Goal: Navigation & Orientation: Find specific page/section

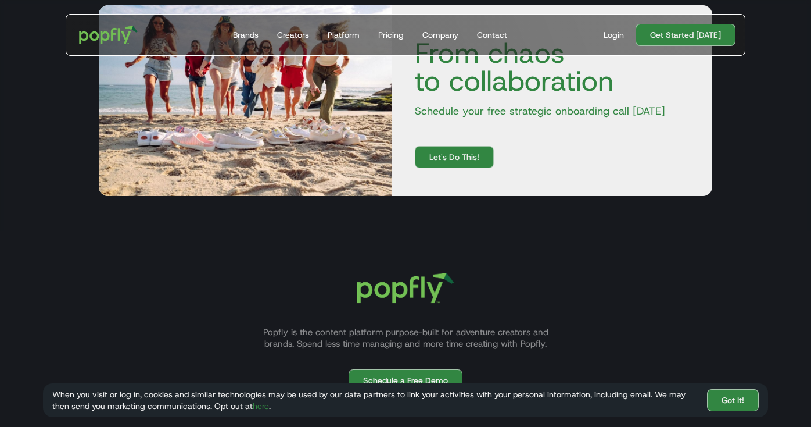
scroll to position [2791, 0]
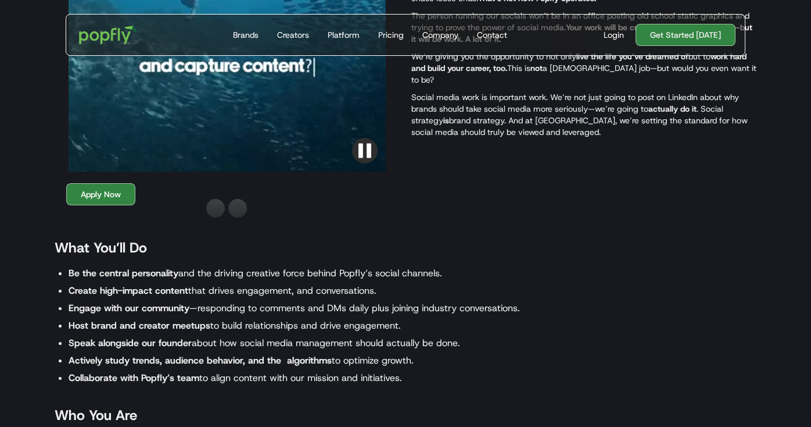
scroll to position [74, 0]
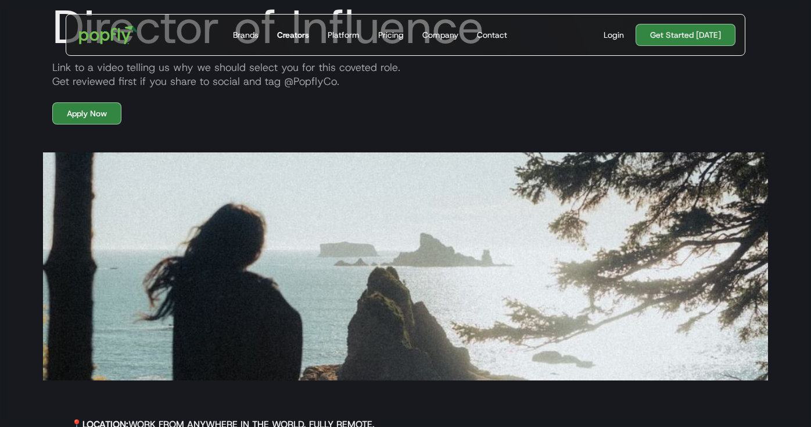
click at [308, 35] on div "Creators" at bounding box center [293, 35] width 32 height 12
